Goal: Task Accomplishment & Management: Use online tool/utility

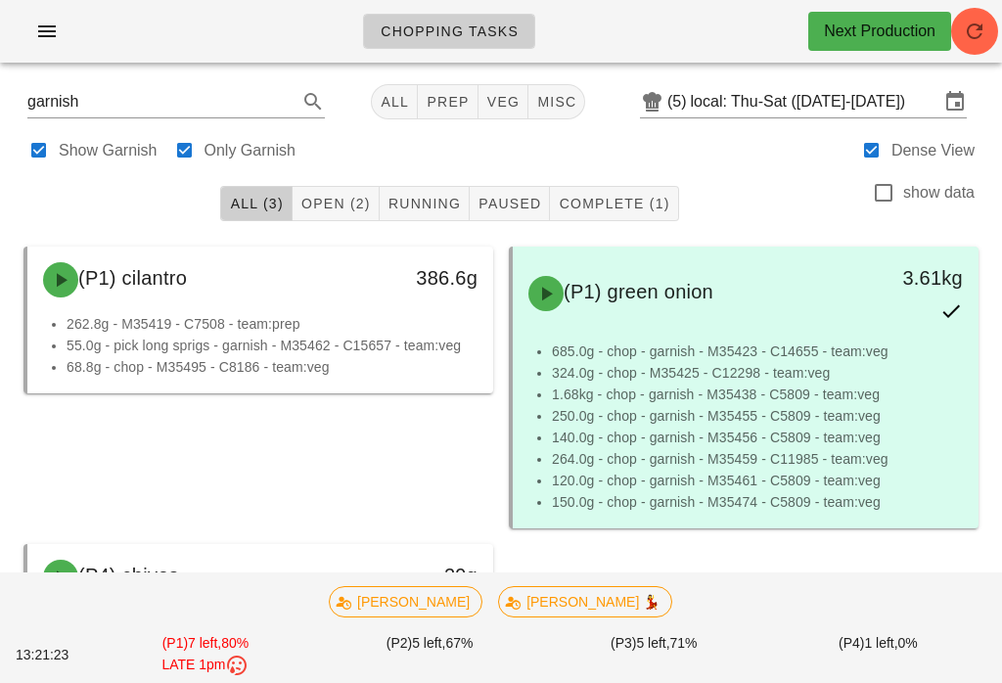
click at [542, 104] on span "misc" at bounding box center [556, 102] width 40 height 16
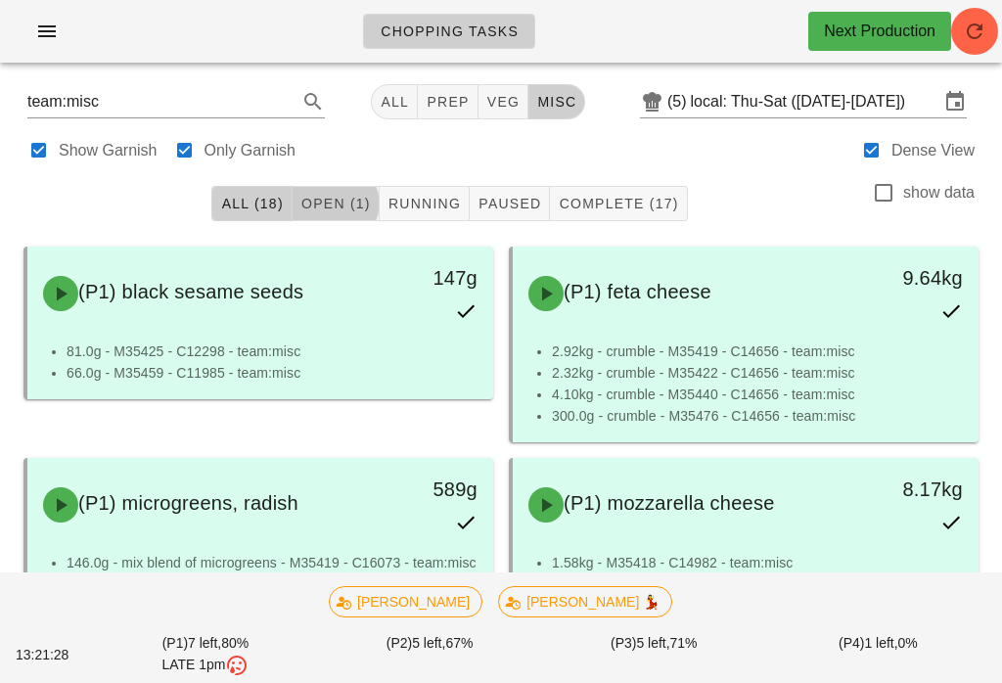
click at [348, 202] on span "Open (1)" at bounding box center [335, 204] width 70 height 16
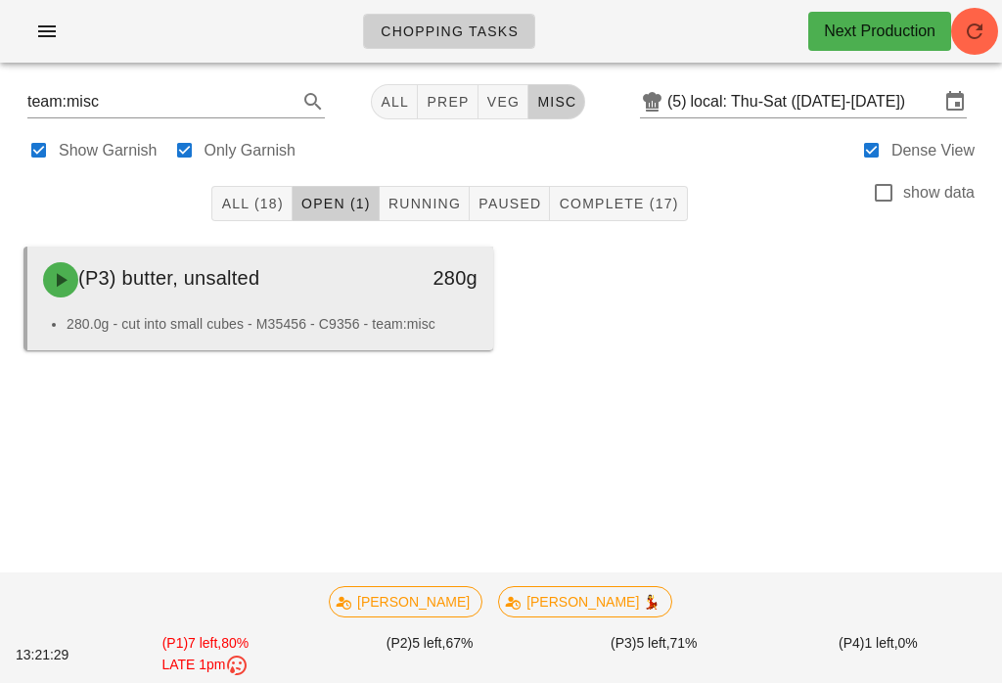
click at [235, 282] on span "(P3) butter, unsalted" at bounding box center [168, 278] width 181 height 22
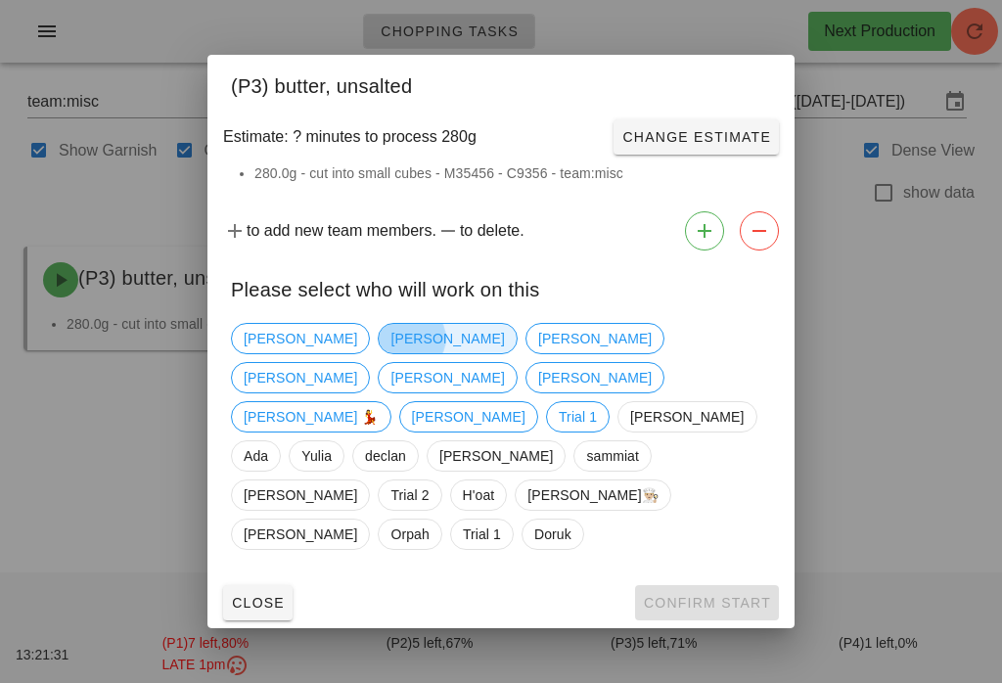
click at [390, 353] on span "[PERSON_NAME]" at bounding box center [446, 338] width 113 height 29
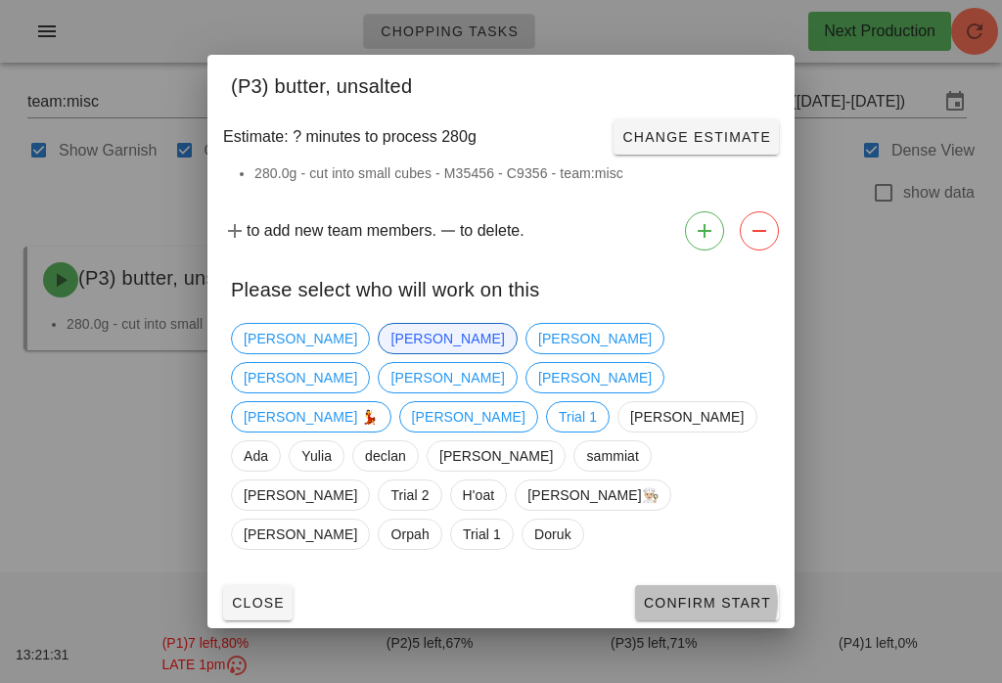
click at [682, 595] on span "Confirm Start" at bounding box center [707, 603] width 128 height 16
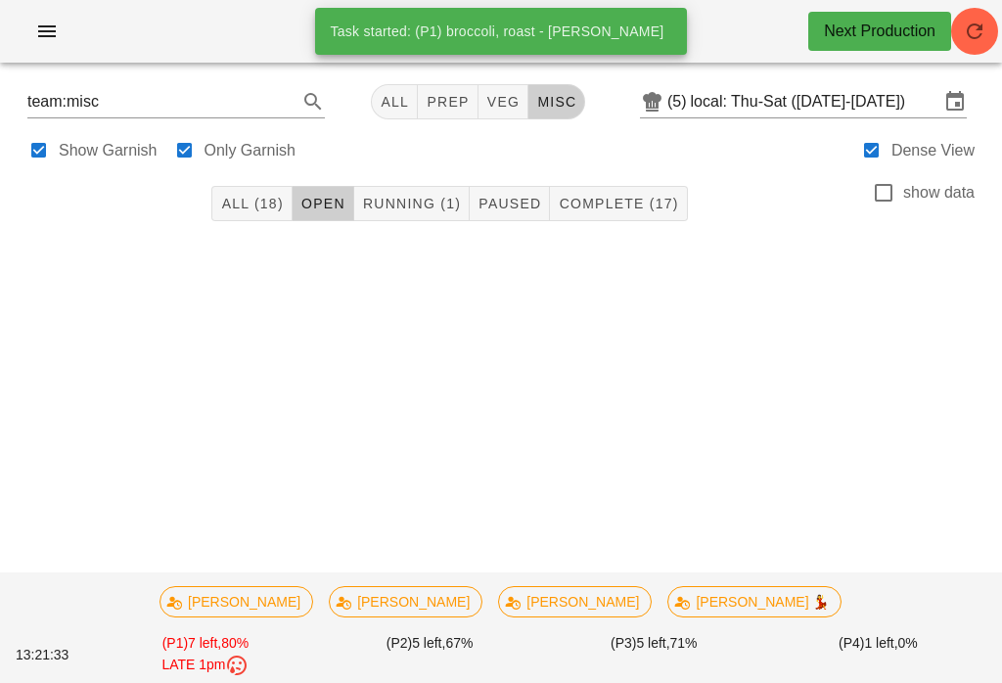
click at [382, 203] on span "Running (1)" at bounding box center [411, 204] width 99 height 16
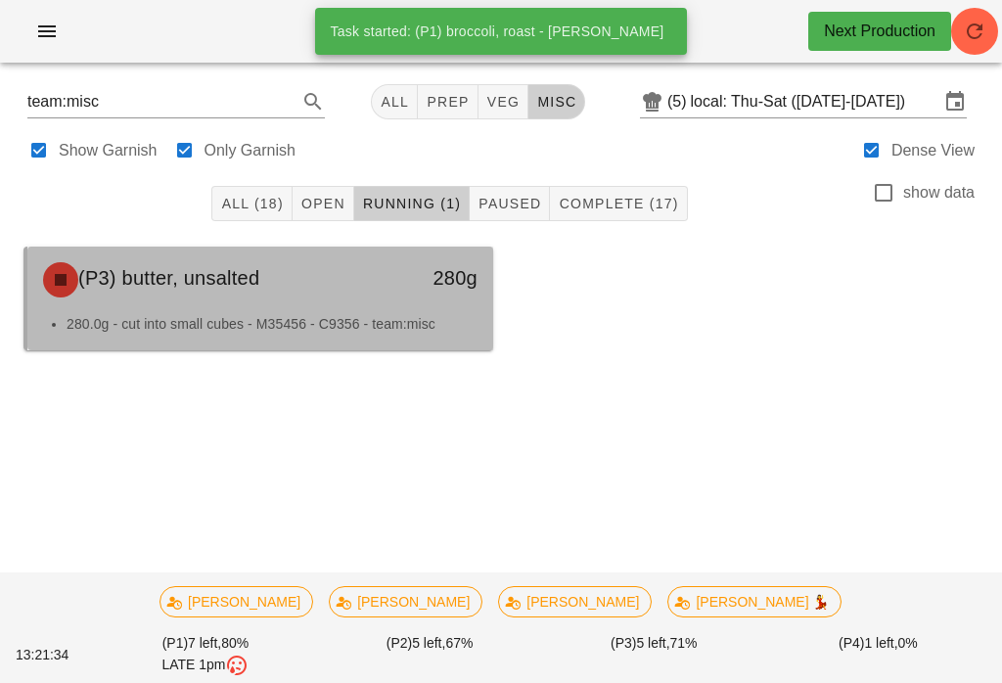
click at [275, 284] on div "(P3) butter, unsalted" at bounding box center [202, 279] width 343 height 59
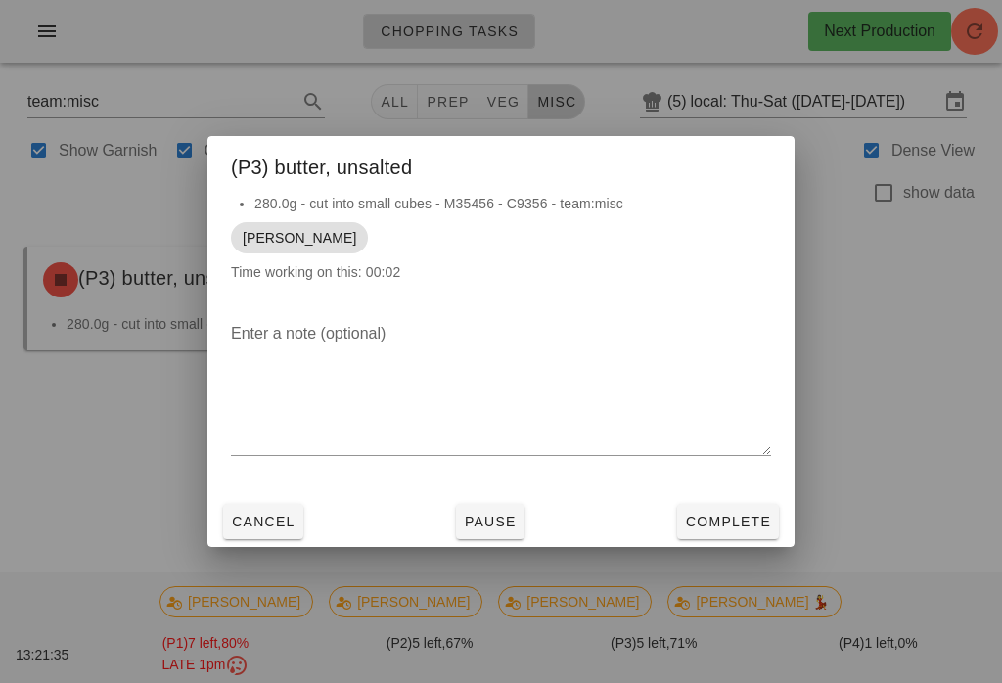
click at [713, 523] on span "Complete" at bounding box center [728, 522] width 86 height 16
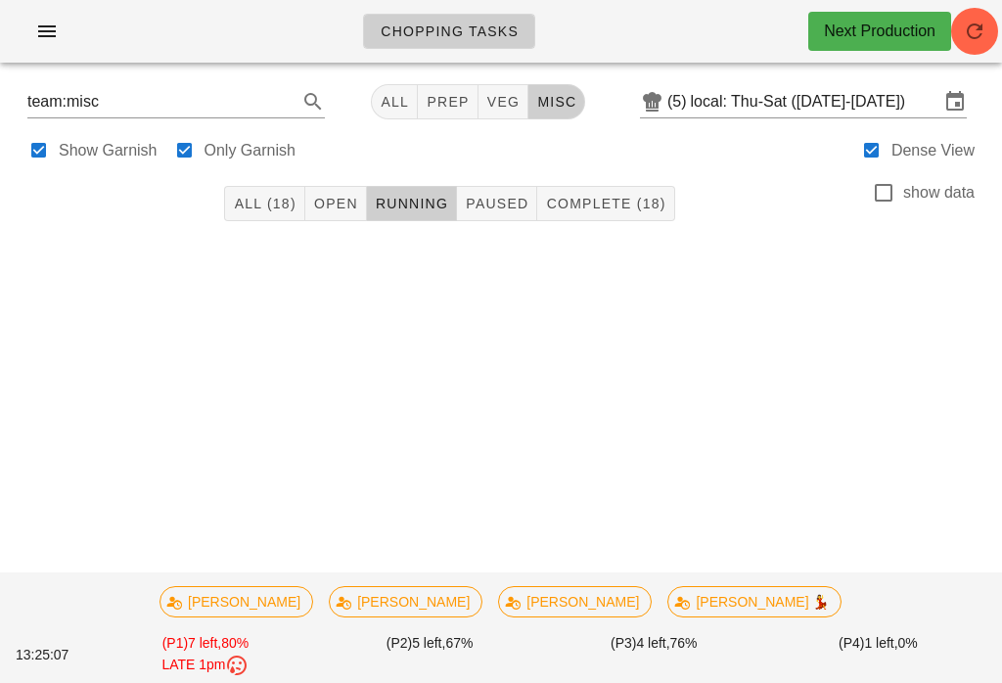
click at [495, 77] on div "Chopping Tasks Next Production" at bounding box center [501, 39] width 1002 height 78
click at [492, 95] on span "veg" at bounding box center [503, 102] width 34 height 16
type input "team:veg"
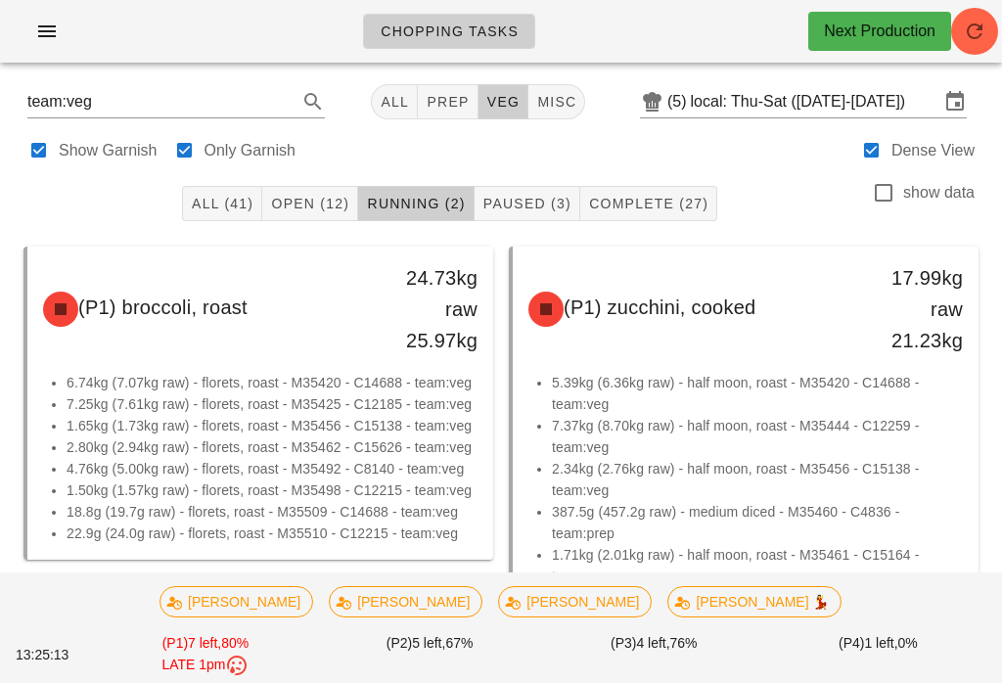
click at [309, 198] on span "Open (12)" at bounding box center [309, 204] width 79 height 16
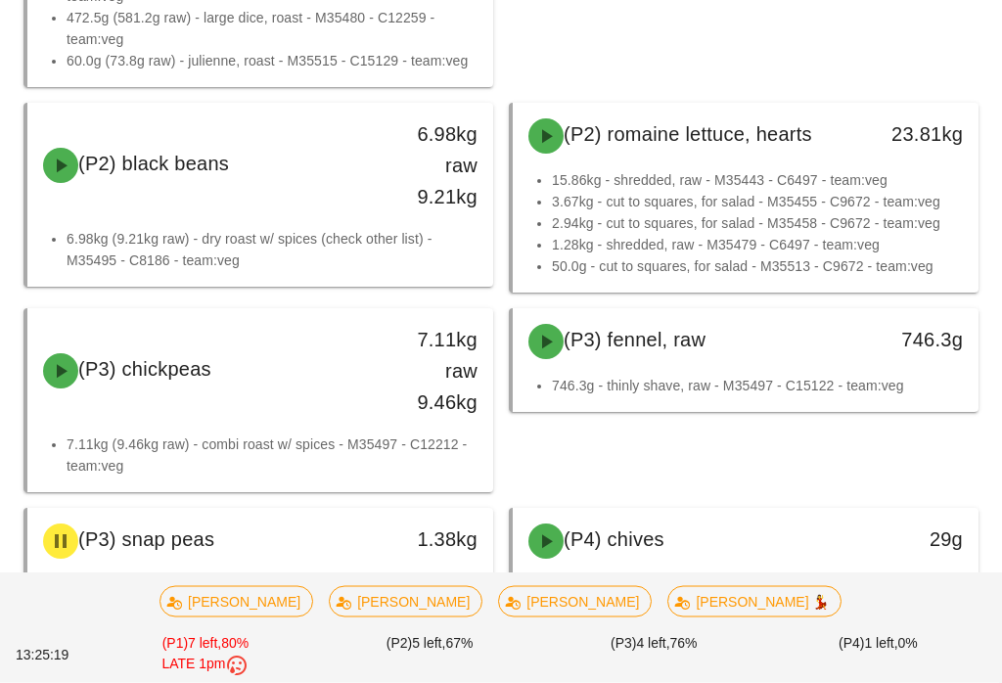
scroll to position [1368, 0]
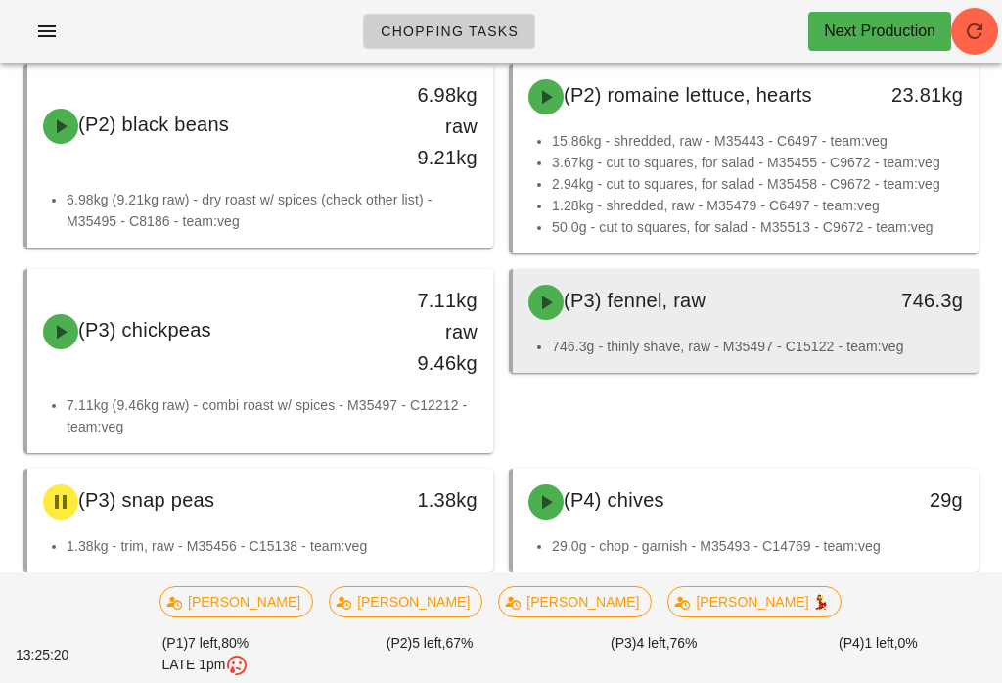
click at [640, 311] on span "(P3) fennel, raw" at bounding box center [634, 301] width 142 height 22
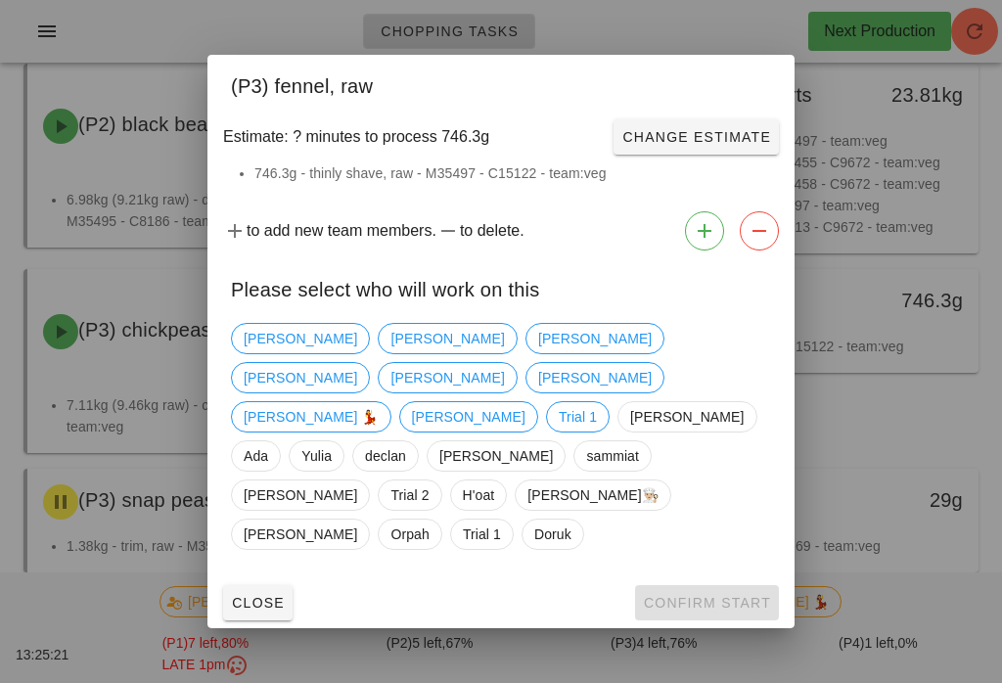
click at [415, 370] on div "[PERSON_NAME] [PERSON_NAME] [PERSON_NAME] [PERSON_NAME] 💃 [PERSON_NAME] Trial 1…" at bounding box center [501, 436] width 540 height 243
click at [538, 353] on span "[PERSON_NAME]" at bounding box center [594, 338] width 113 height 29
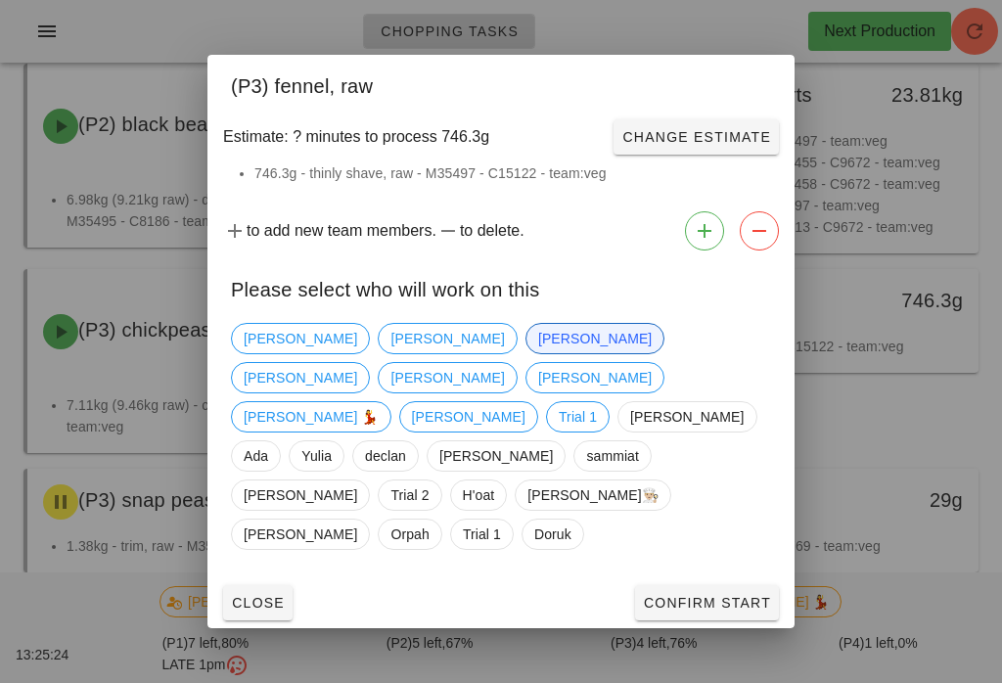
click at [667, 595] on span "Confirm Start" at bounding box center [707, 603] width 128 height 16
